Goal: Task Accomplishment & Management: Complete application form

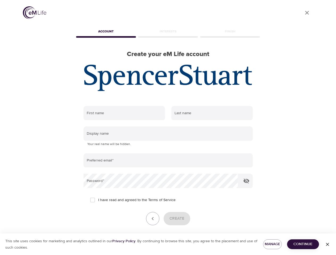
click at [124, 113] on input "text" at bounding box center [123, 113] width 81 height 14
click at [212, 113] on input "text" at bounding box center [211, 113] width 81 height 14
click at [168, 134] on input "text" at bounding box center [167, 134] width 169 height 14
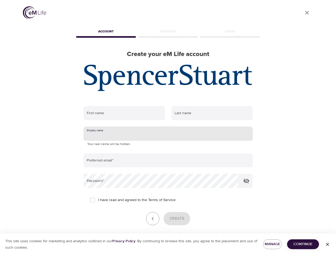
click at [168, 161] on input "email" at bounding box center [167, 160] width 169 height 14
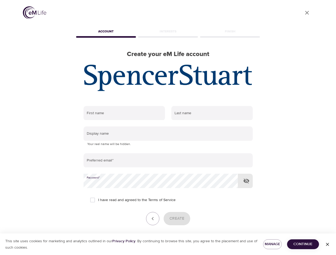
click at [246, 181] on icon "button" at bounding box center [246, 181] width 6 height 6
click at [153, 219] on icon "button" at bounding box center [152, 219] width 6 height 6
click at [177, 219] on div "Create" at bounding box center [167, 218] width 169 height 13
click at [272, 244] on span "Manage" at bounding box center [272, 244] width 10 height 7
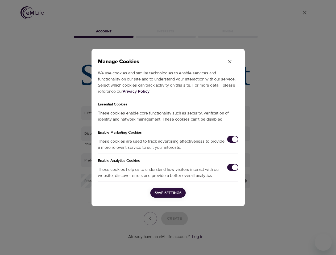
click at [303, 244] on div "Manage Cookies We use cookies and similar technologies to enable services and f…" at bounding box center [168, 127] width 336 height 255
